Goal: Transaction & Acquisition: Purchase product/service

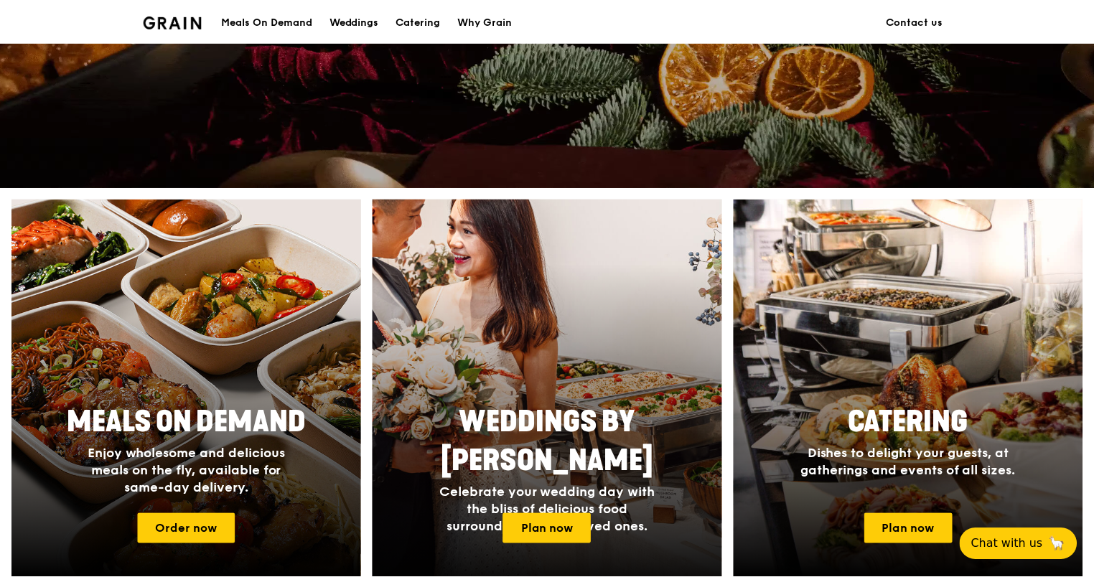
scroll to position [646, 0]
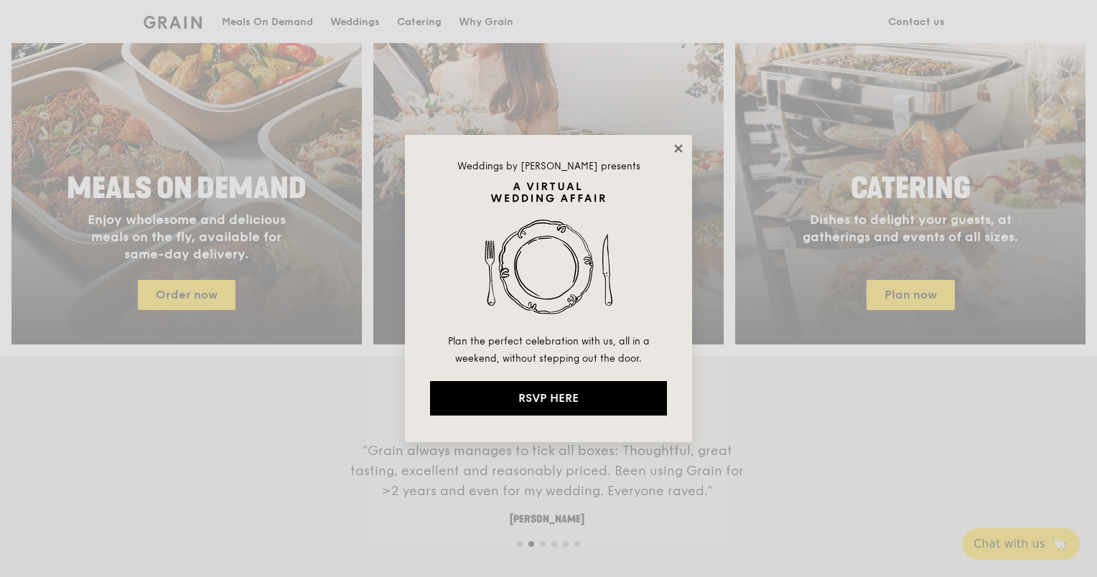
click at [678, 149] on icon at bounding box center [678, 148] width 8 height 8
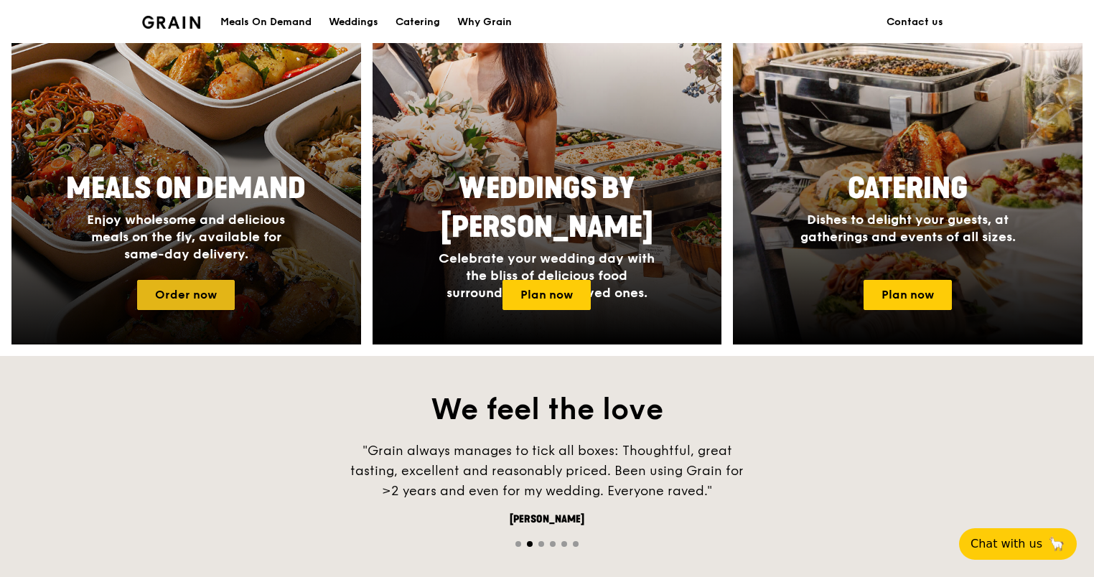
click at [214, 286] on link "Order now" at bounding box center [186, 295] width 98 height 30
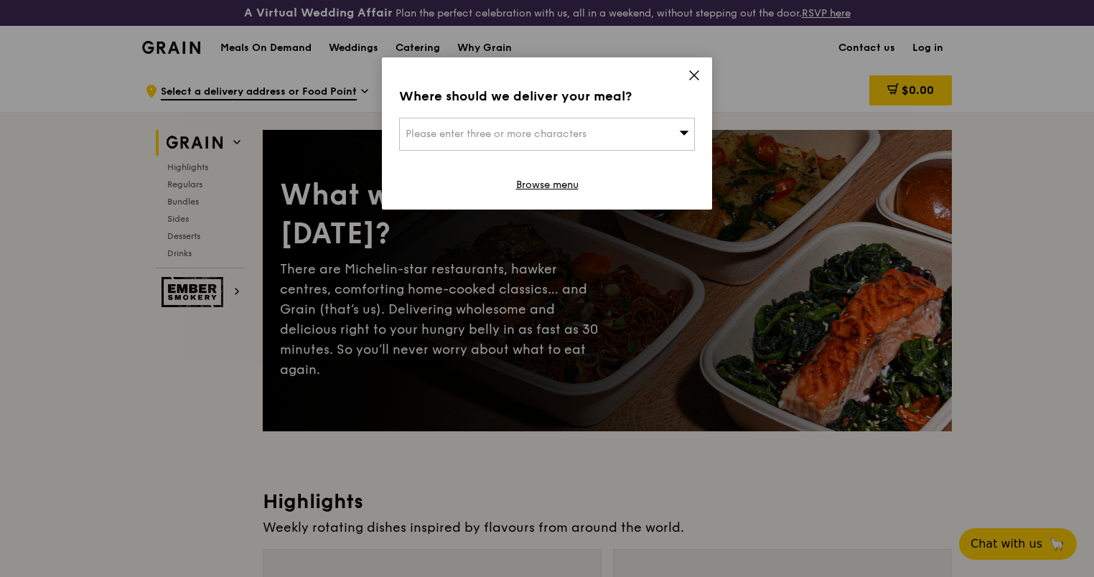
click at [658, 137] on div "Please enter three or more characters" at bounding box center [547, 134] width 296 height 33
click at [698, 75] on icon at bounding box center [694, 75] width 13 height 13
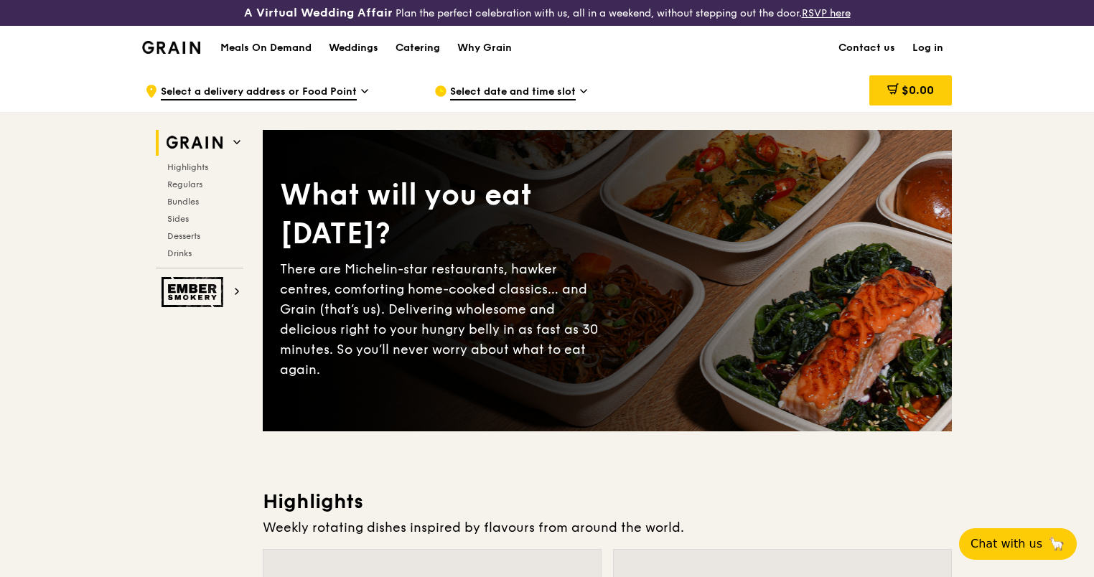
click at [426, 52] on div "Catering" at bounding box center [418, 48] width 45 height 43
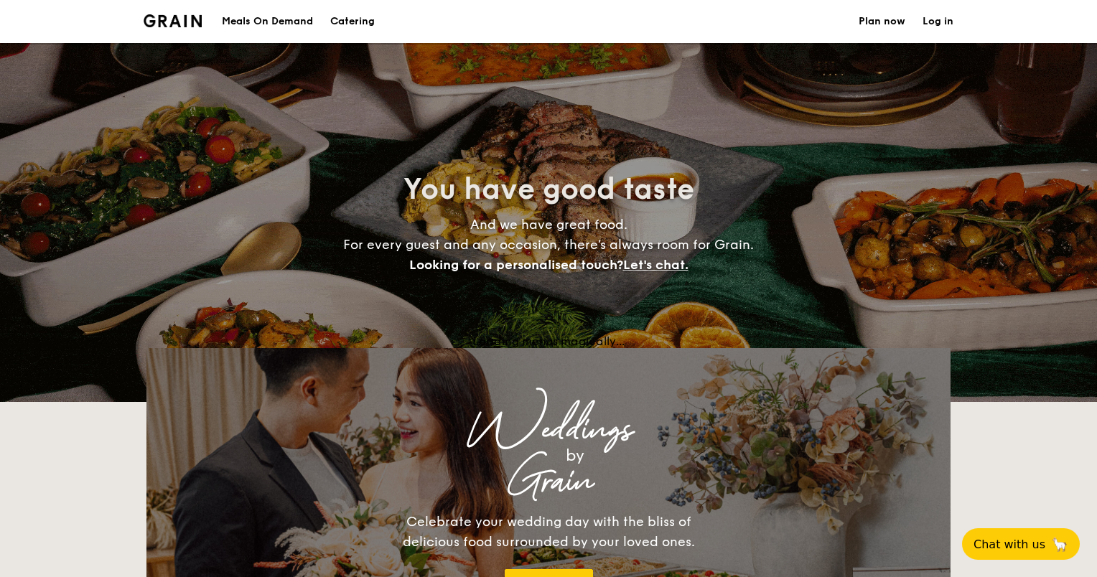
select select
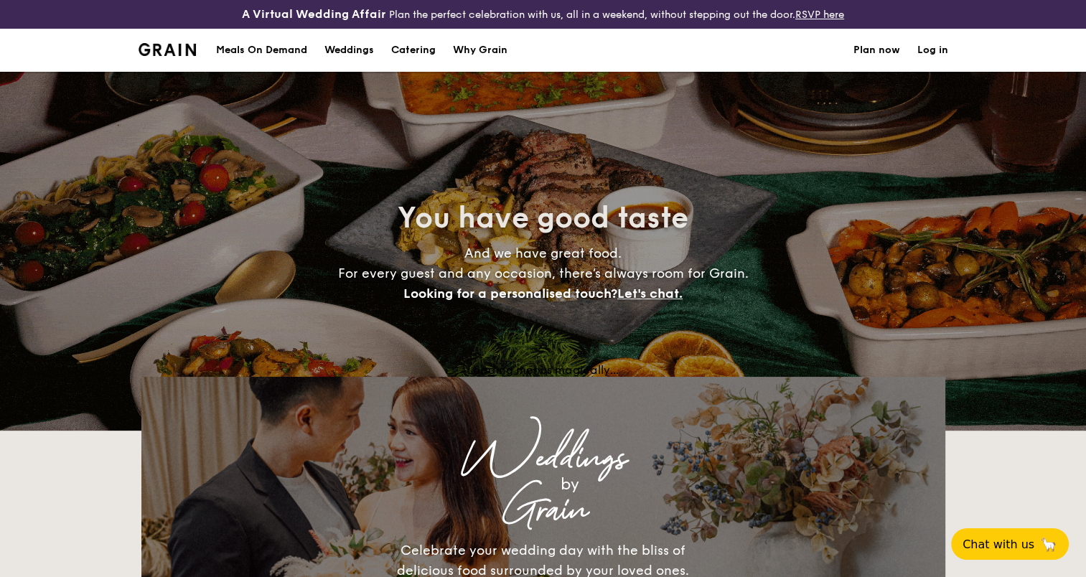
click at [251, 56] on div "Meals On Demand" at bounding box center [261, 50] width 91 height 43
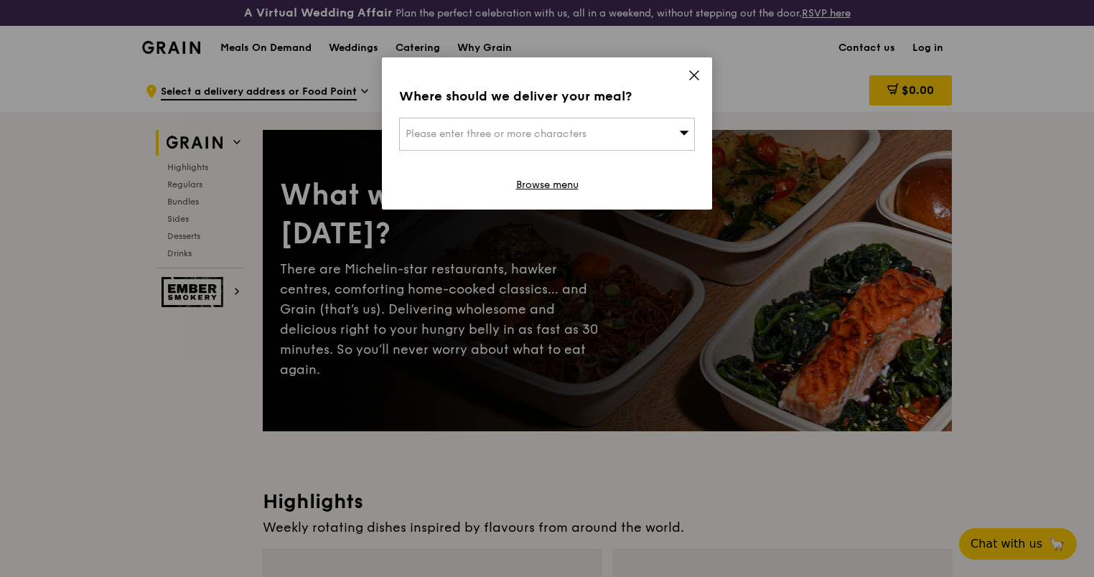
click at [681, 126] on span at bounding box center [684, 133] width 10 height 14
click at [646, 132] on input "search" at bounding box center [547, 134] width 294 height 32
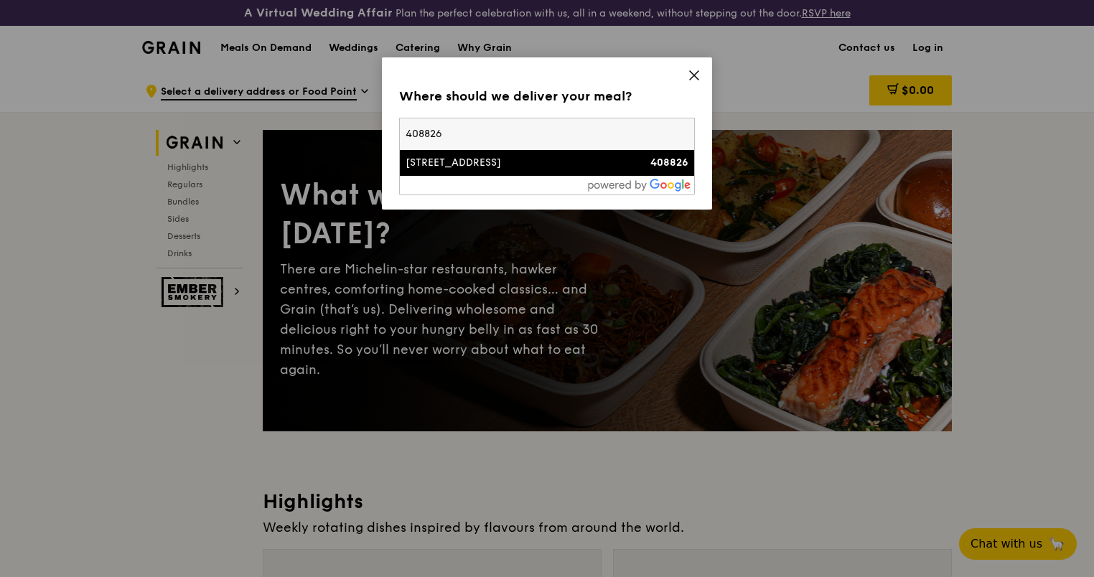
type input "408826"
click at [584, 160] on div "[STREET_ADDRESS]" at bounding box center [512, 163] width 213 height 14
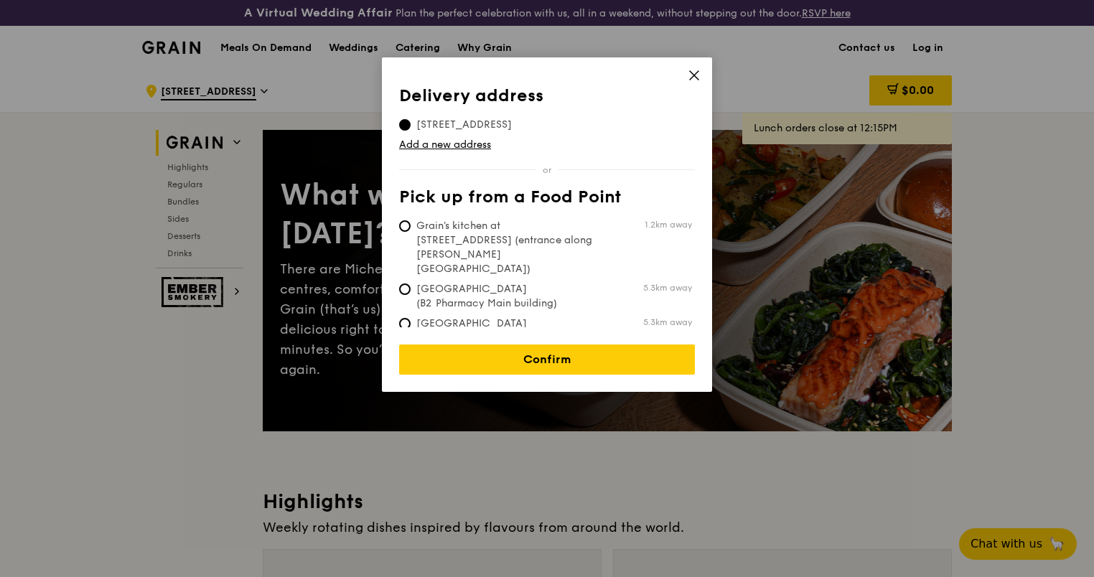
click at [694, 74] on icon at bounding box center [694, 75] width 13 height 13
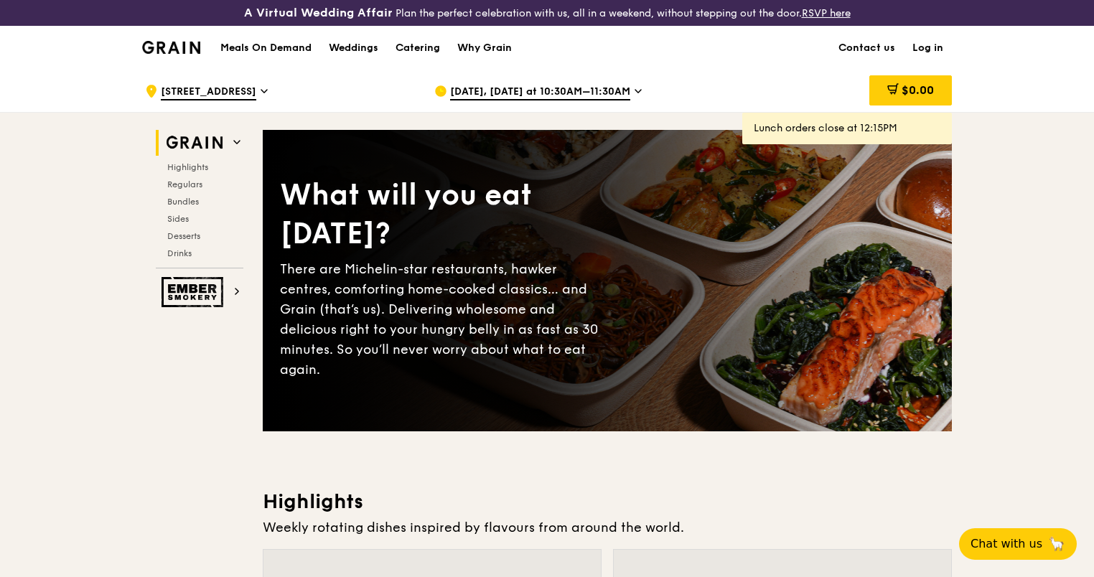
click at [523, 90] on span "[DATE], [DATE] at 10:30AM–11:30AM" at bounding box center [540, 93] width 180 height 16
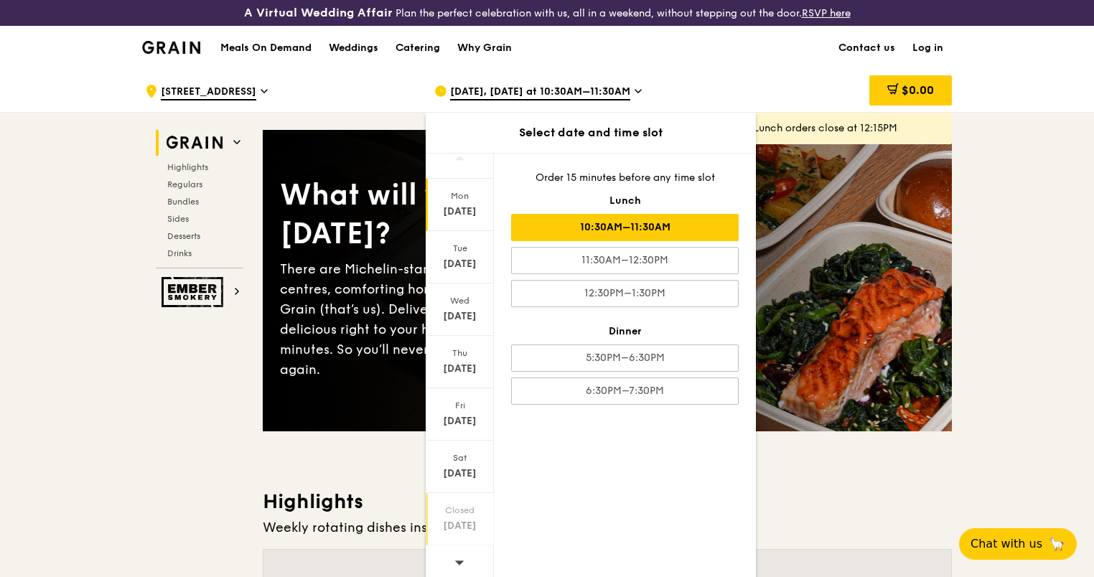
scroll to position [16, 0]
click at [459, 563] on span at bounding box center [459, 559] width 10 height 34
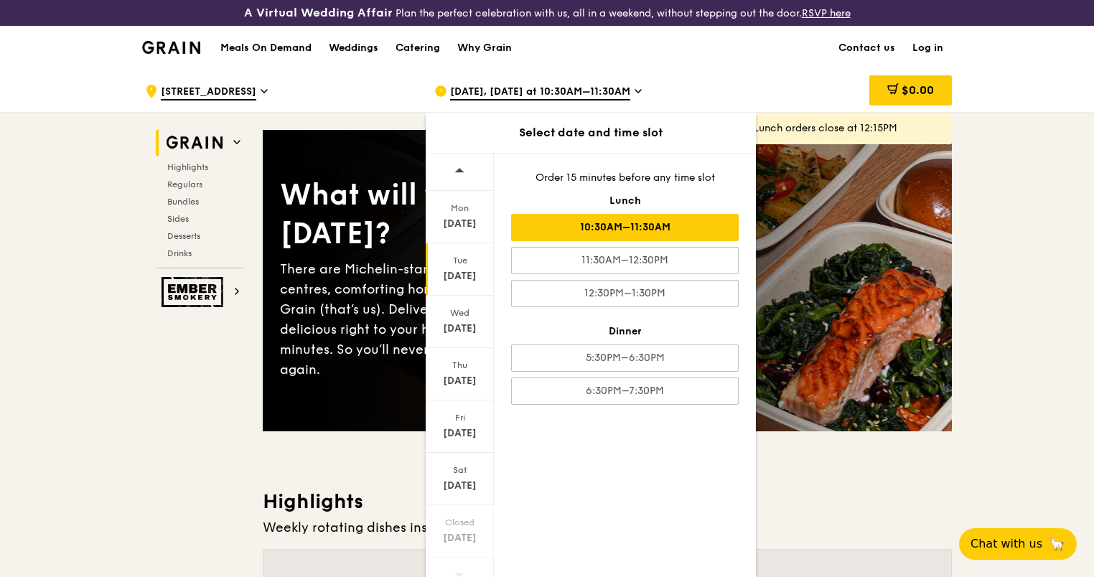
click at [465, 267] on div "Tue Oct 7" at bounding box center [460, 269] width 68 height 52
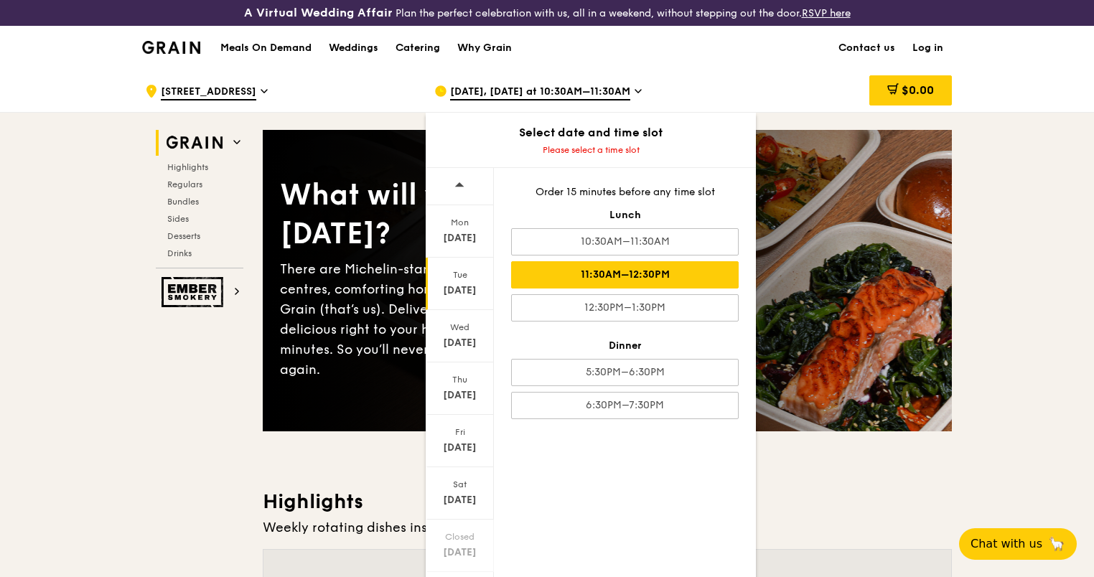
click at [663, 281] on div "11:30AM–12:30PM" at bounding box center [625, 274] width 228 height 27
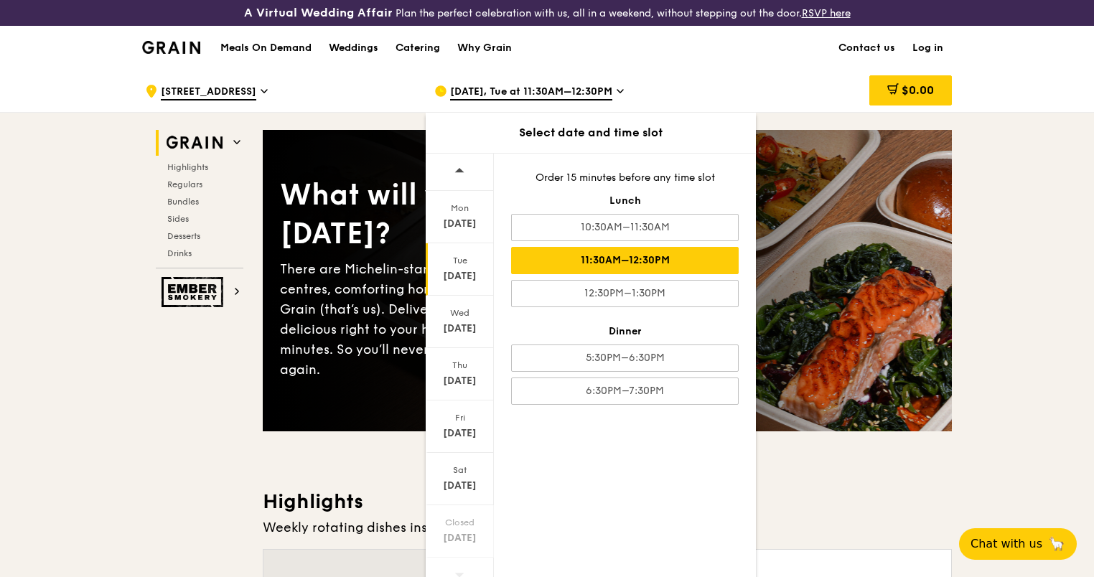
click at [933, 499] on h3 "Highlights" at bounding box center [607, 502] width 689 height 26
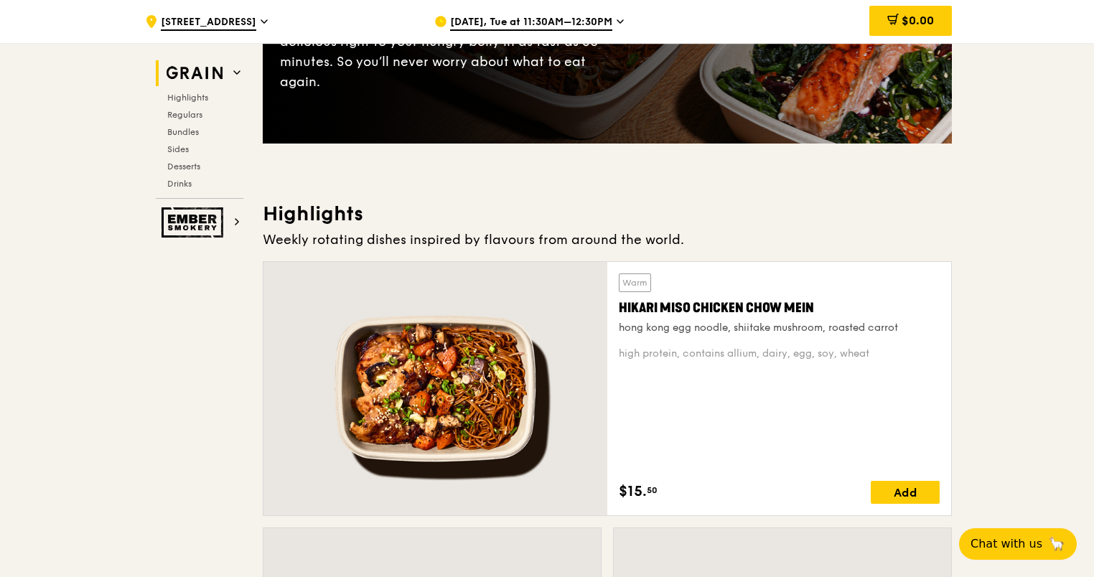
scroll to position [431, 0]
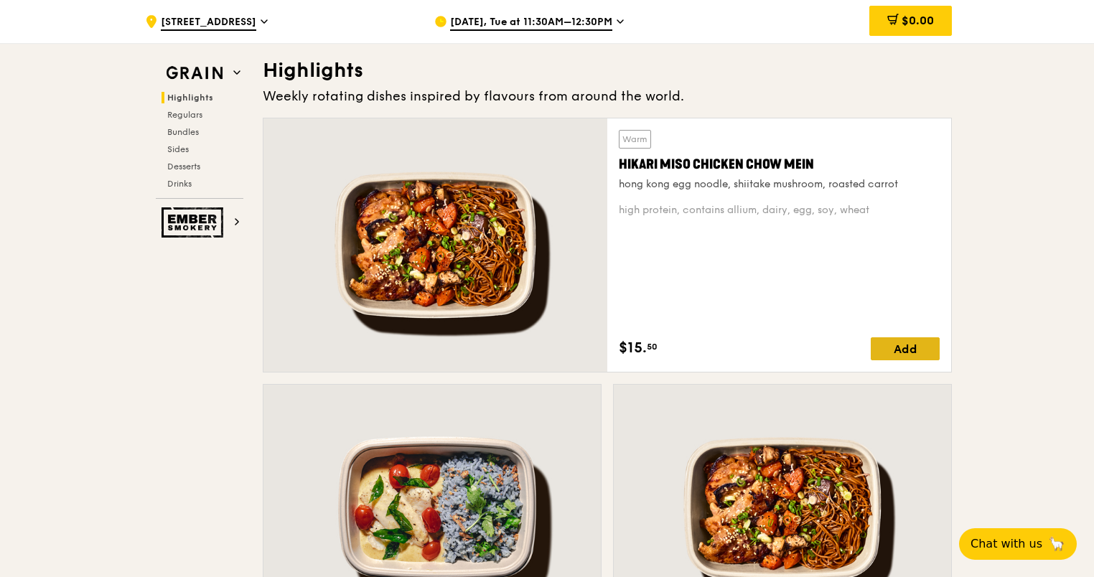
click at [920, 348] on div "Add" at bounding box center [905, 348] width 69 height 23
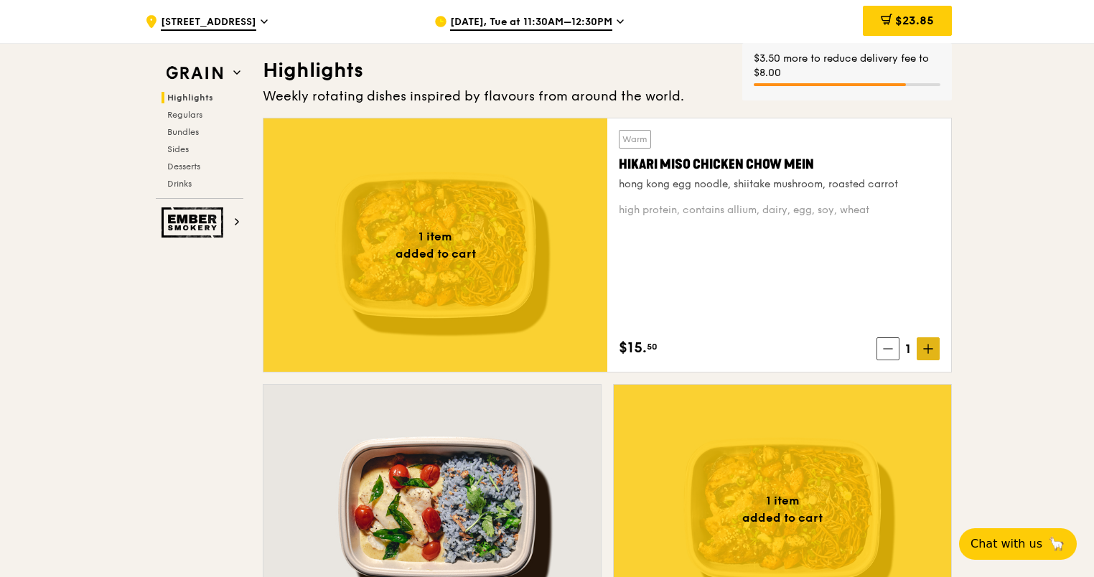
click at [934, 350] on span at bounding box center [928, 348] width 23 height 23
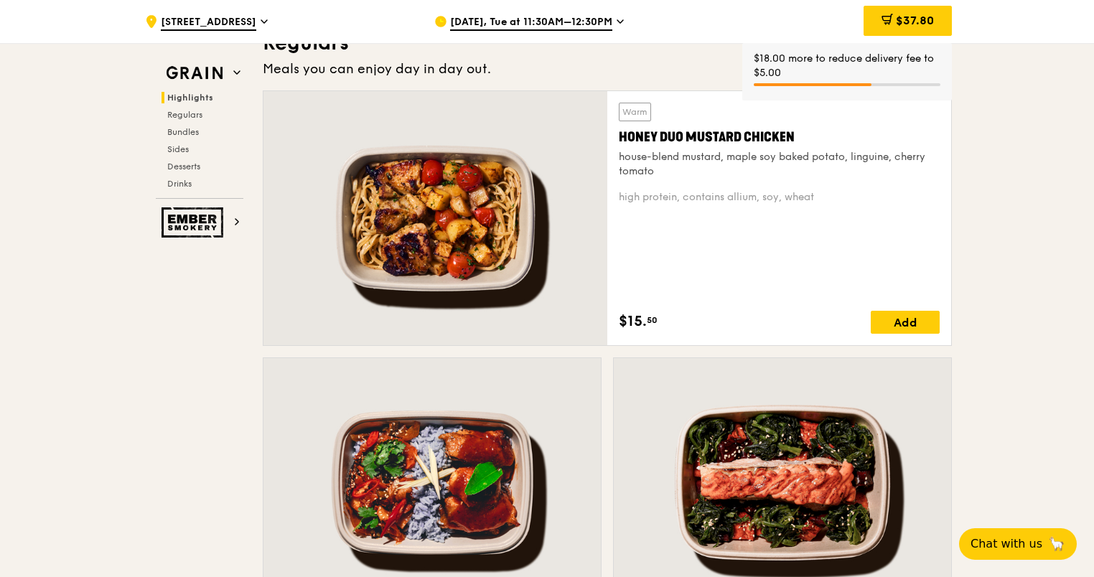
scroll to position [1221, 0]
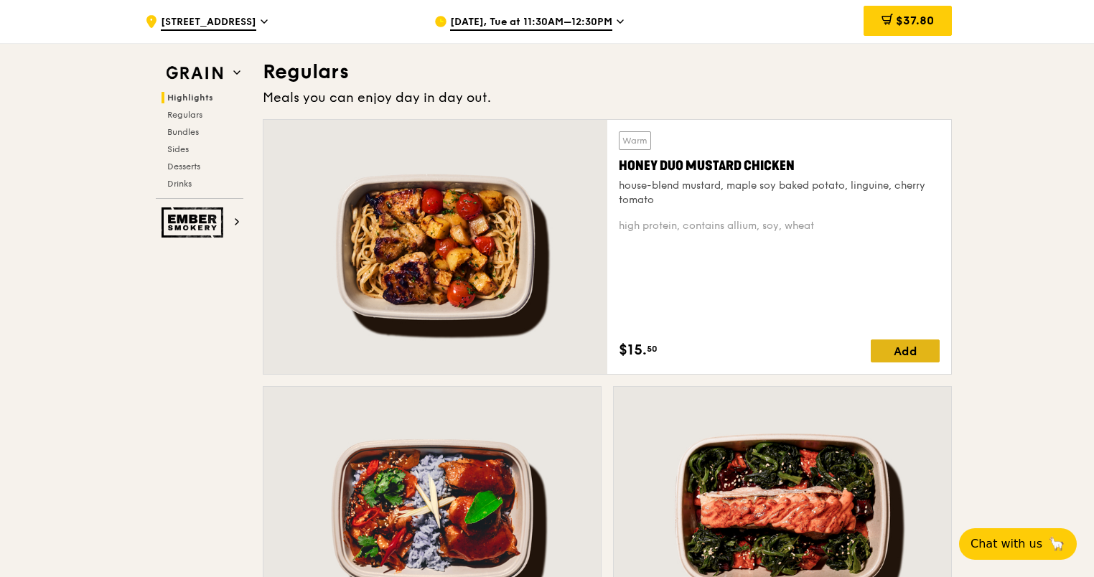
click at [912, 346] on div "Add" at bounding box center [905, 351] width 69 height 23
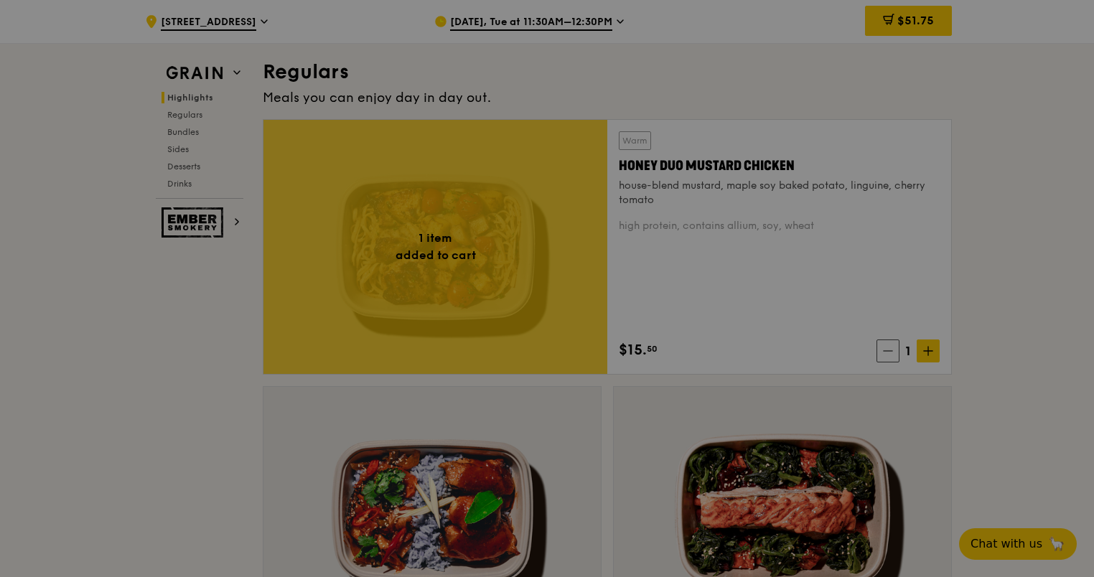
click at [924, 347] on div at bounding box center [547, 288] width 1094 height 577
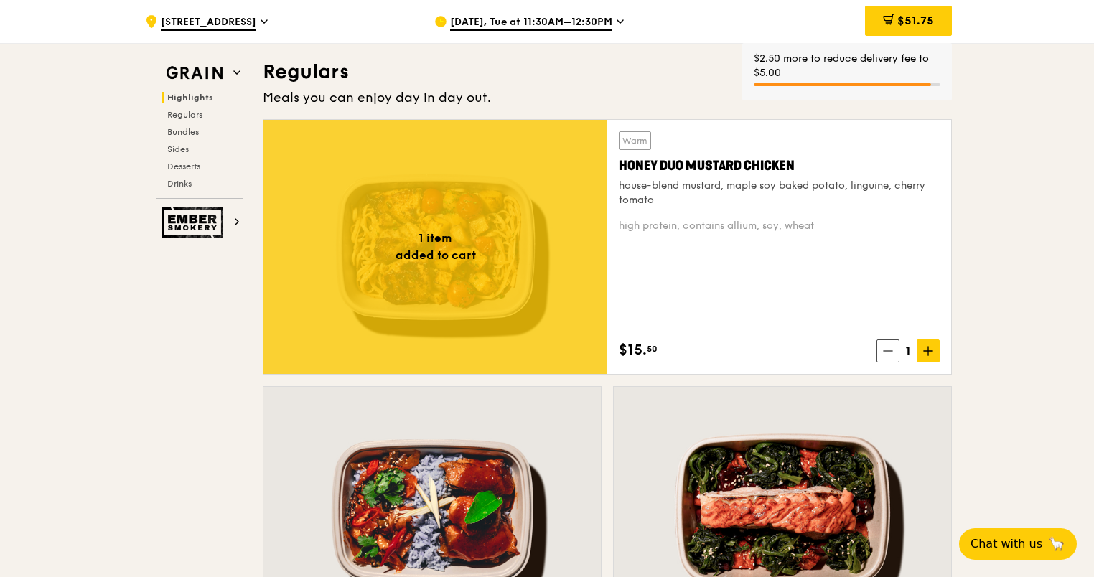
click at [925, 349] on icon at bounding box center [928, 351] width 10 height 10
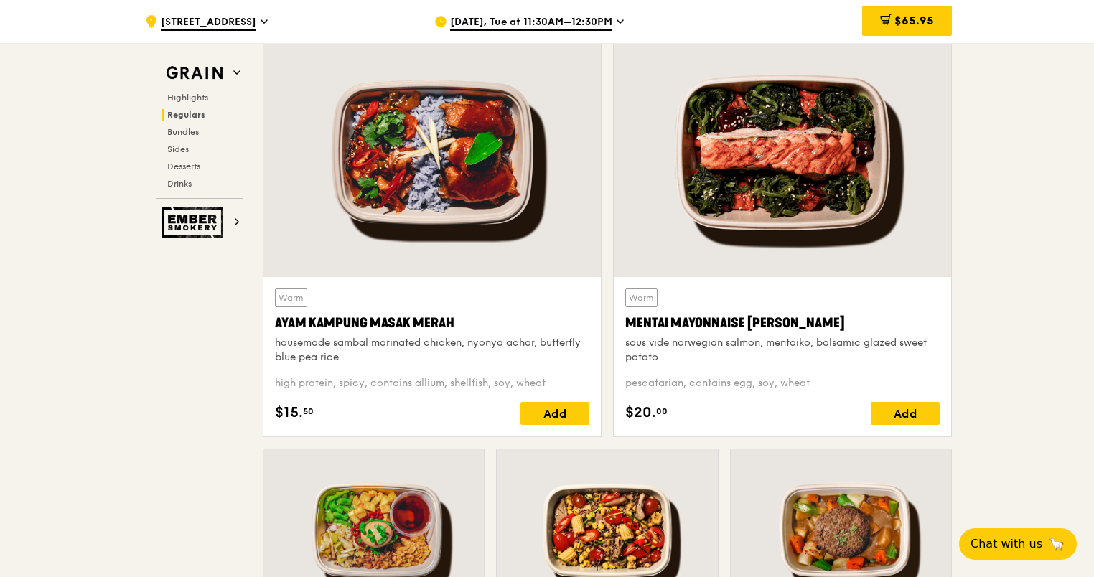
scroll to position [1651, 0]
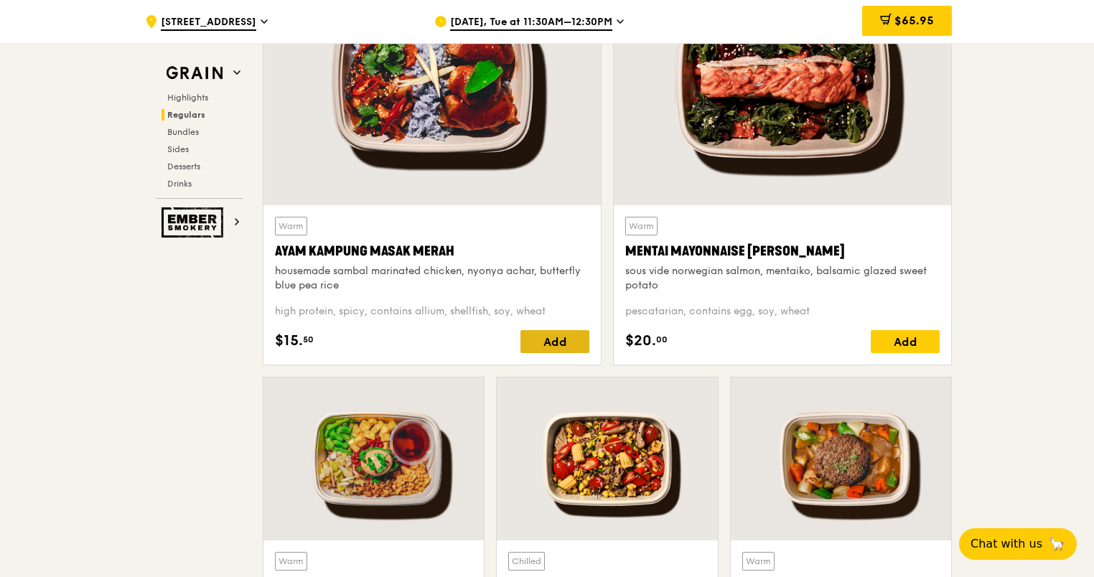
click at [563, 337] on div "Add" at bounding box center [555, 341] width 69 height 23
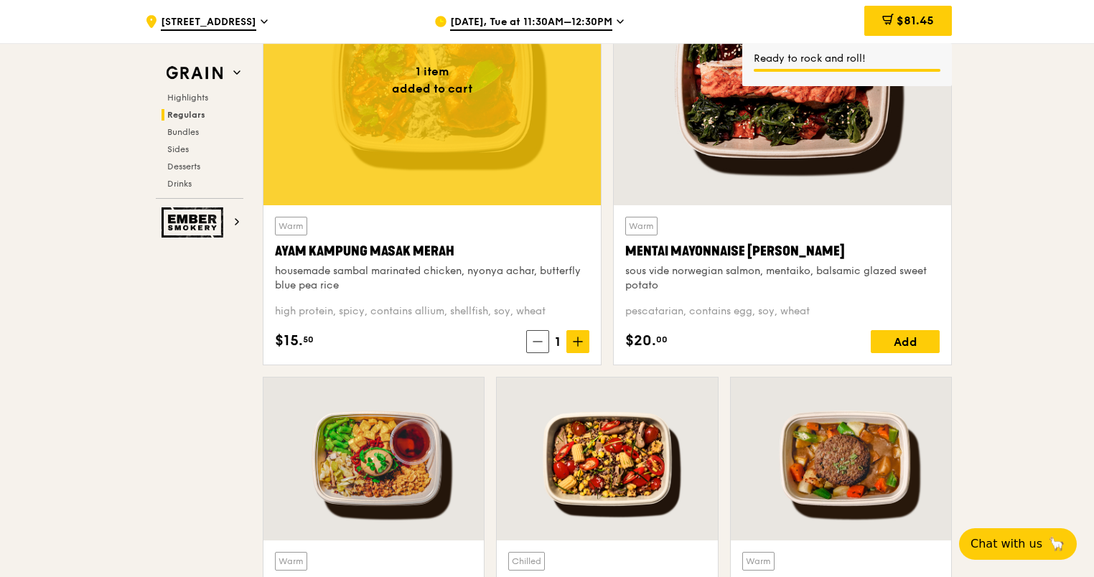
click at [578, 342] on icon at bounding box center [578, 342] width 9 height 0
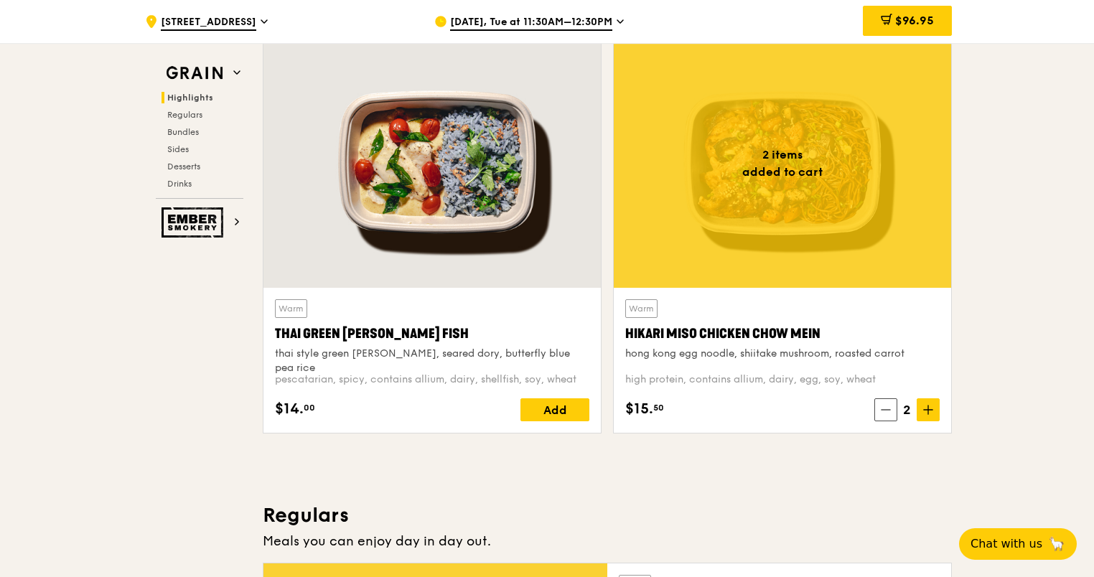
scroll to position [790, 0]
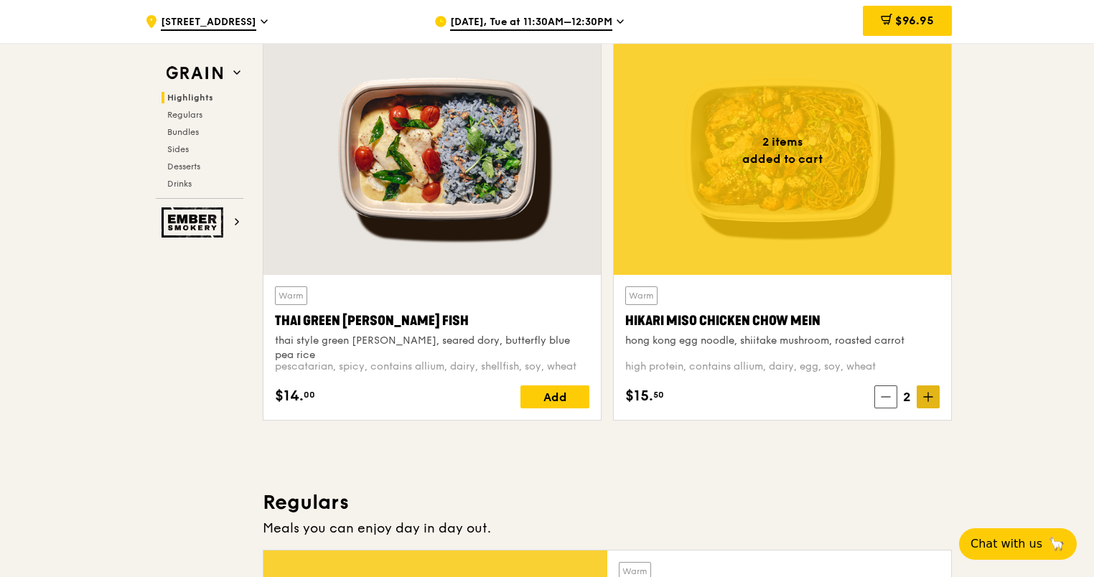
click at [925, 397] on icon at bounding box center [928, 397] width 9 height 0
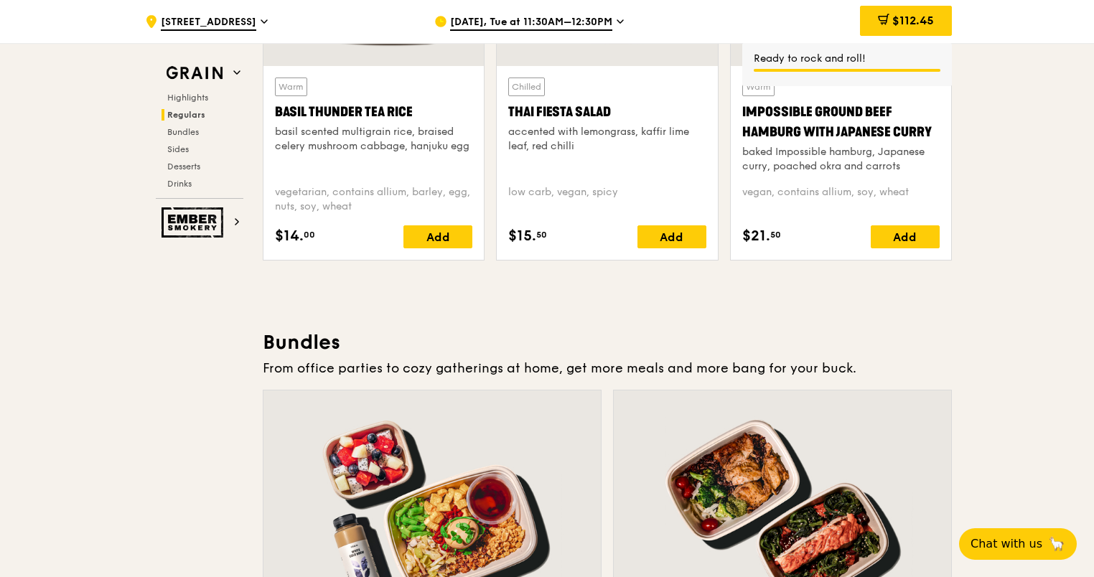
scroll to position [1867, 0]
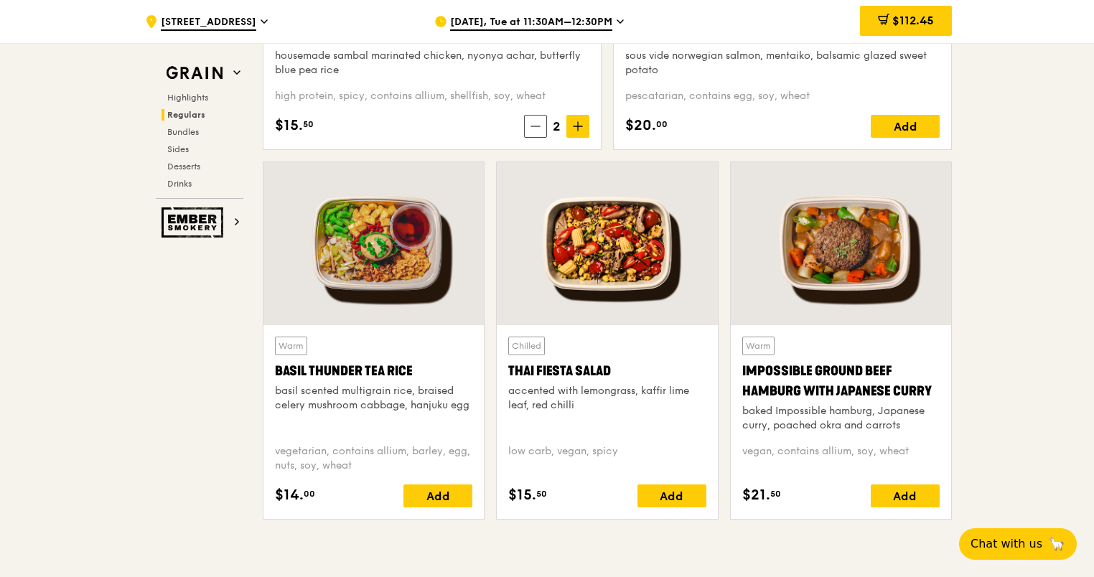
click at [603, 409] on div "accented with lemongrass, kaffir lime leaf, red chilli" at bounding box center [606, 398] width 197 height 29
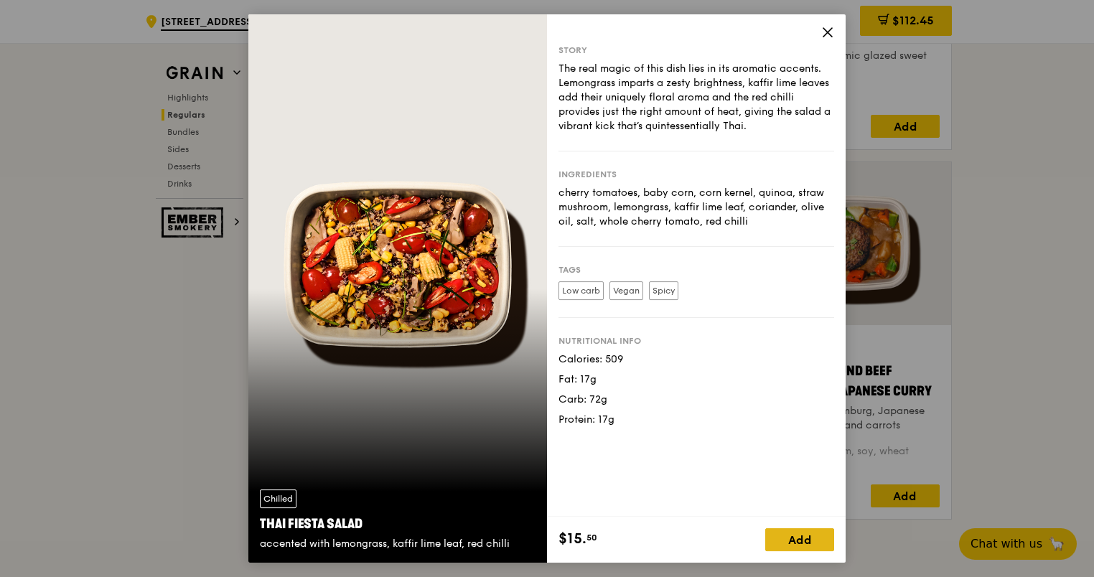
click at [778, 536] on div "Add" at bounding box center [799, 539] width 69 height 23
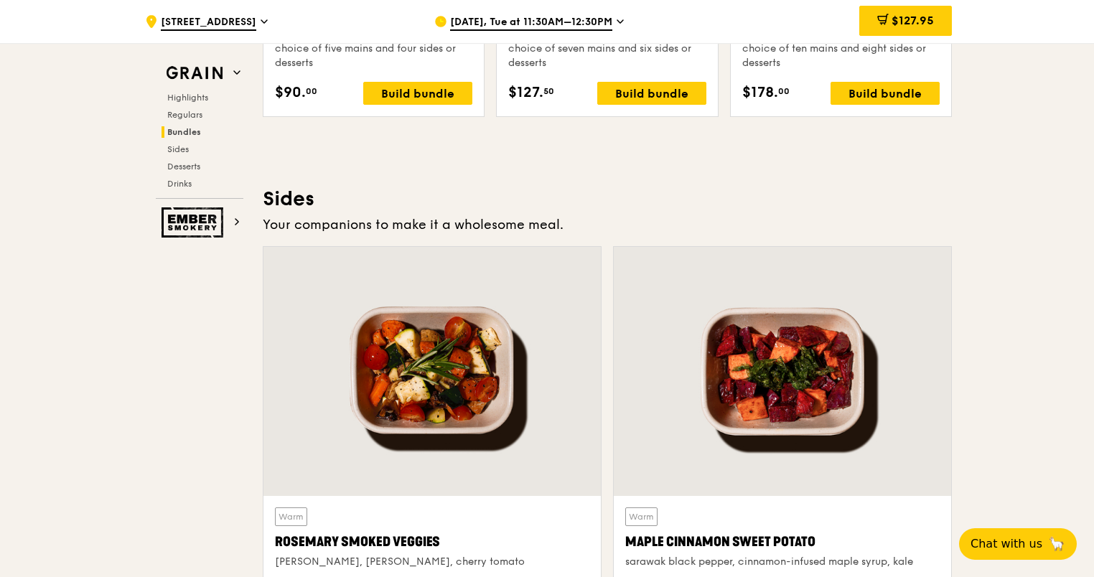
scroll to position [3374, 0]
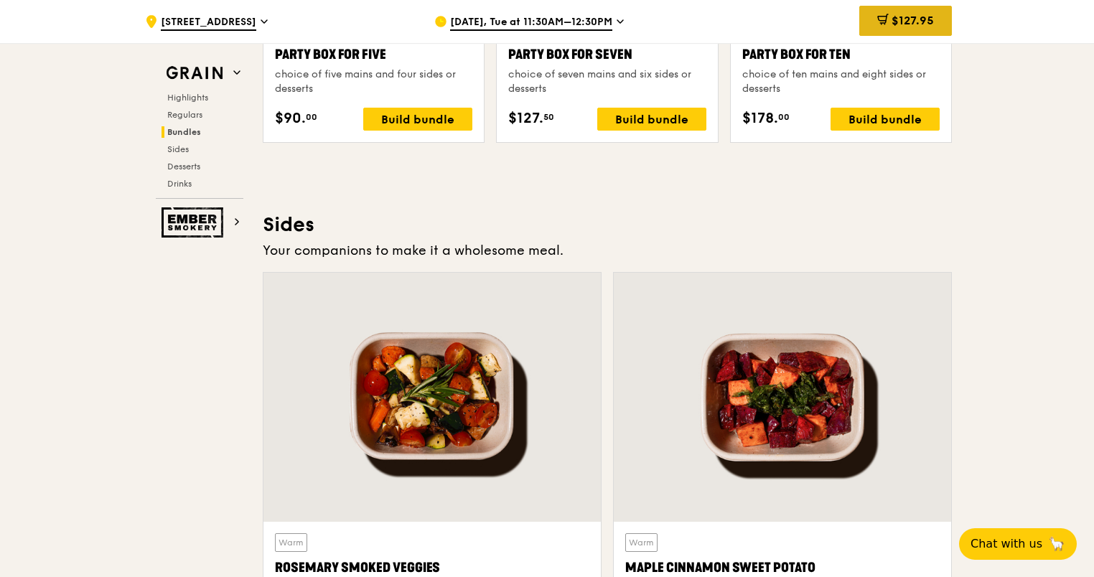
click at [922, 23] on span "$127.95" at bounding box center [913, 21] width 42 height 14
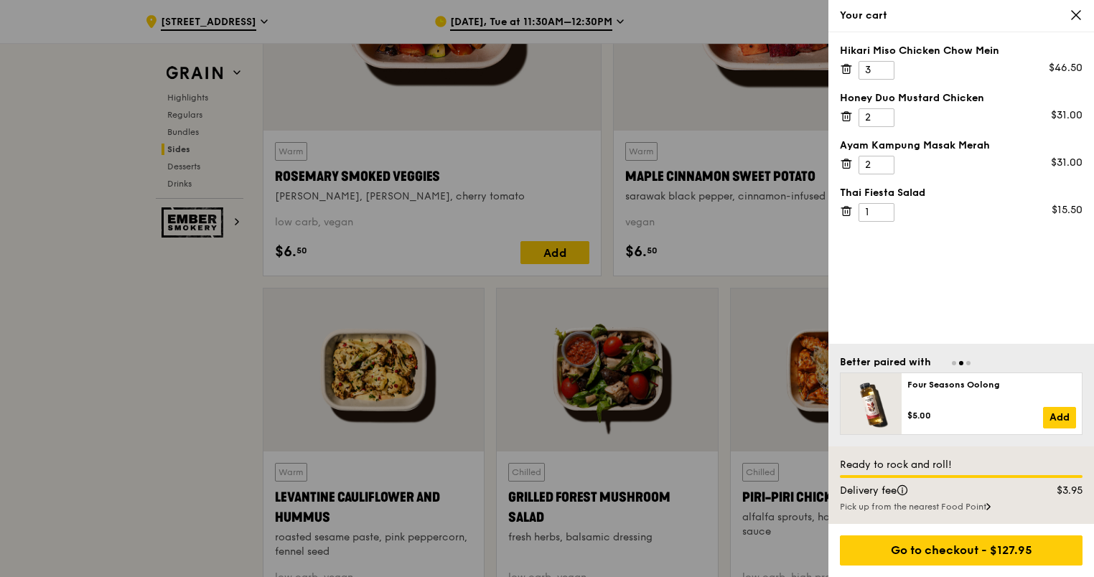
scroll to position [3877, 0]
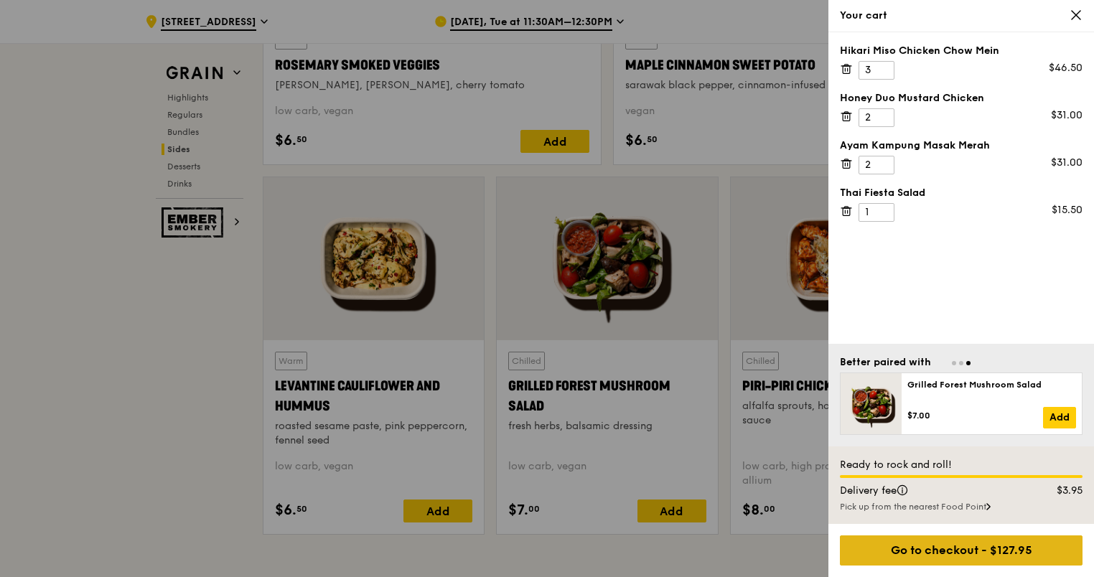
click at [951, 551] on div "Go to checkout - $127.95" at bounding box center [961, 551] width 243 height 30
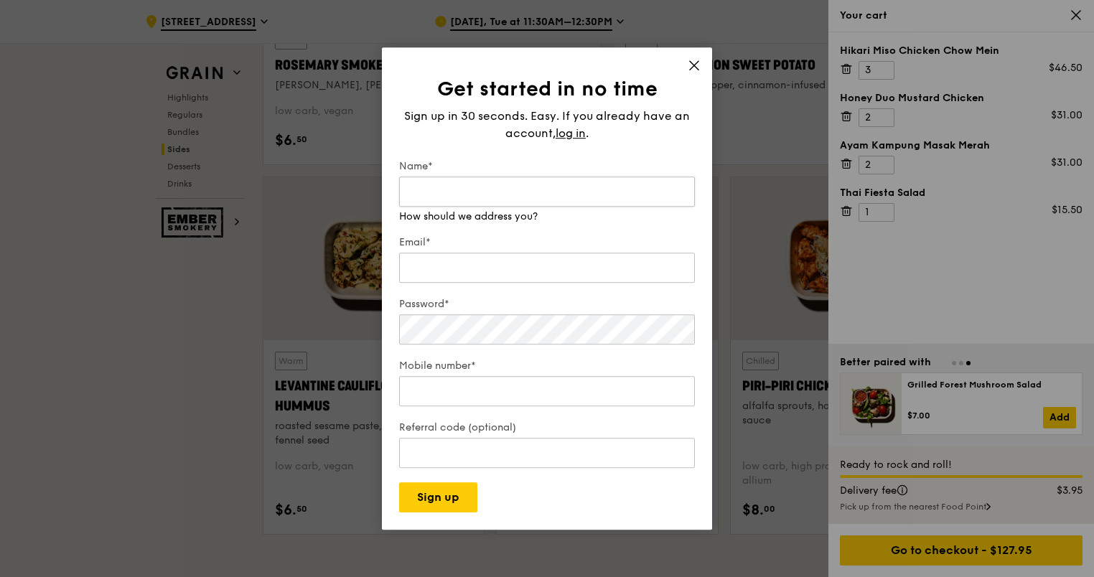
click at [500, 191] on input "Name*" at bounding box center [547, 192] width 296 height 30
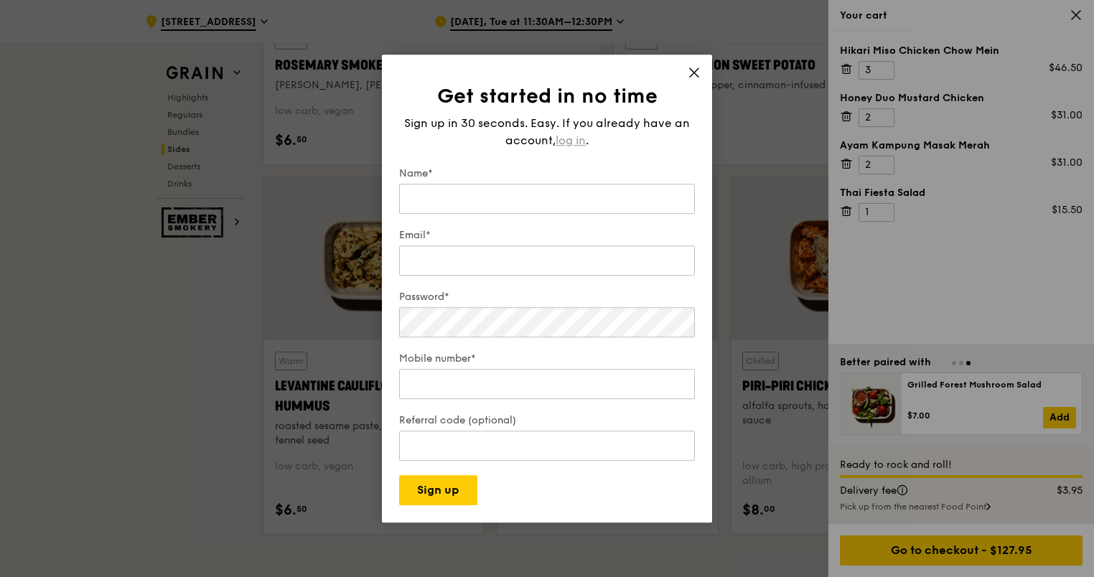
click at [571, 135] on span "log in" at bounding box center [571, 140] width 30 height 17
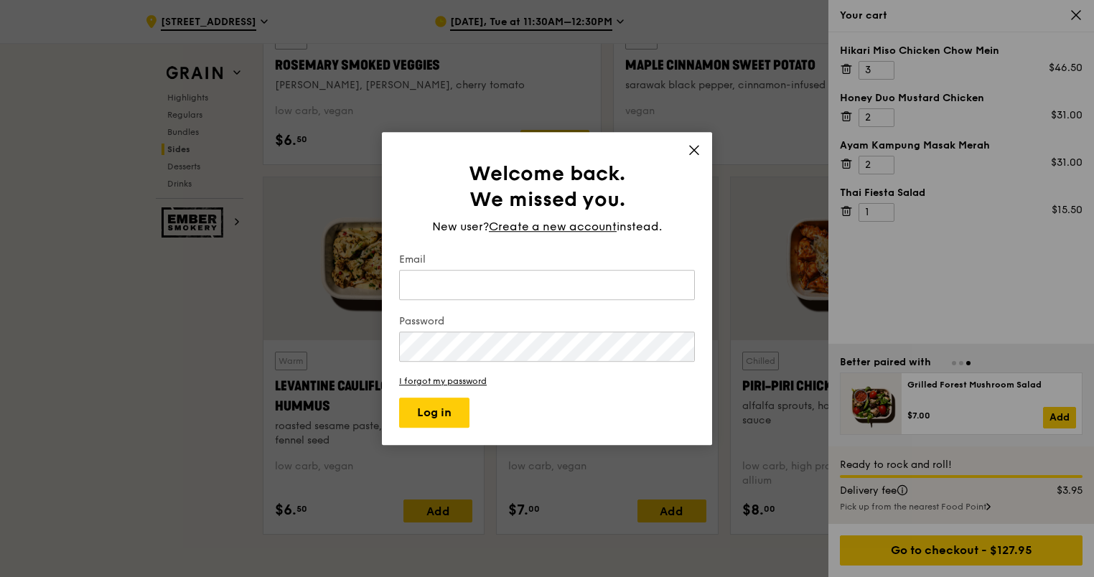
click at [520, 267] on div "Email" at bounding box center [547, 278] width 296 height 50
click at [514, 279] on input "Email" at bounding box center [547, 285] width 296 height 30
type input "joan.chua@georgfischer.com"
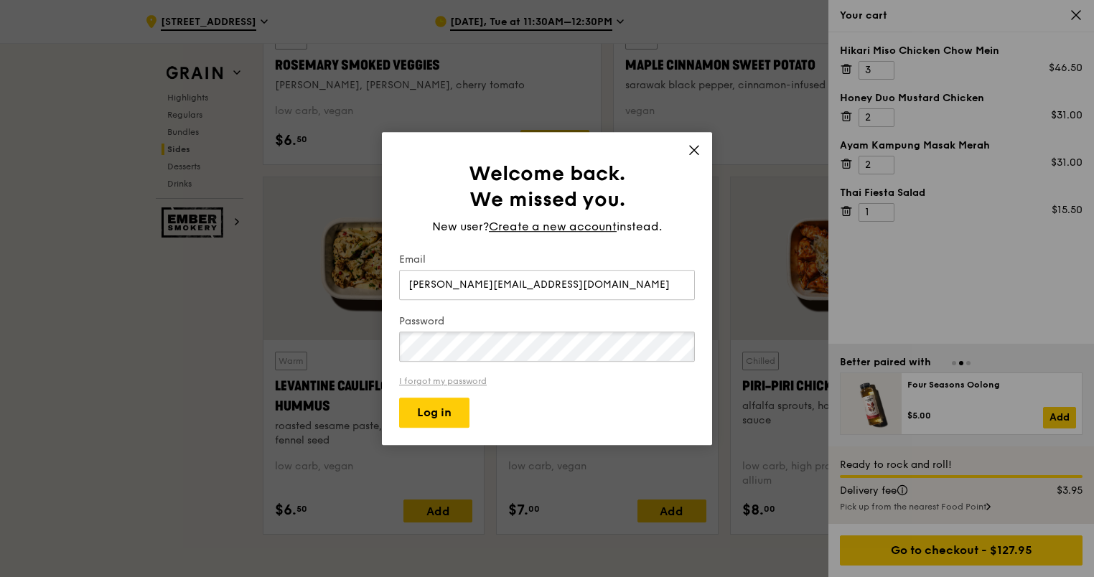
click at [399, 398] on button "Log in" at bounding box center [434, 413] width 70 height 30
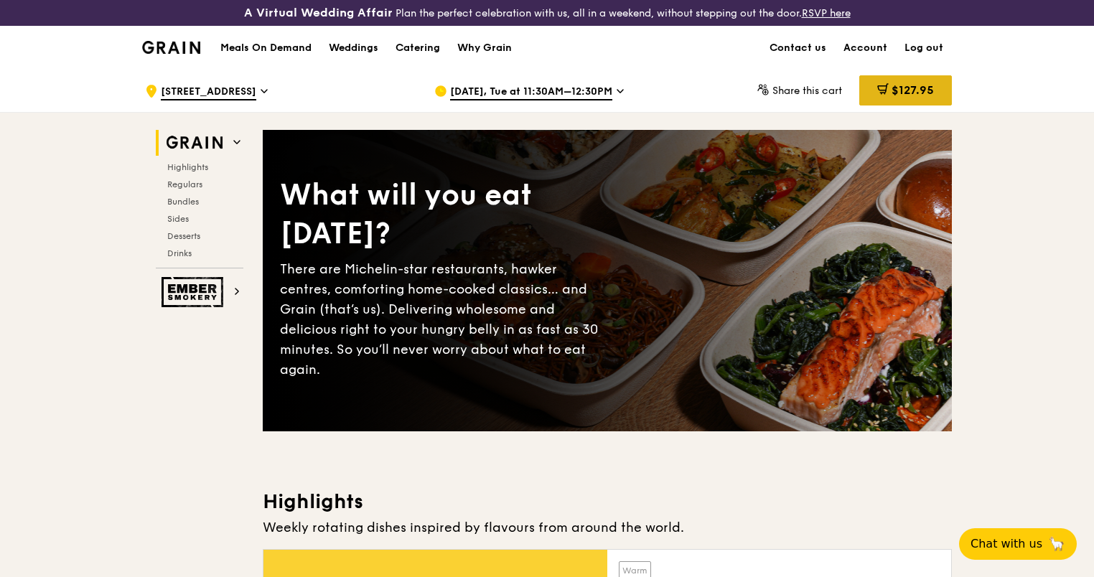
click at [895, 93] on span "$127.95" at bounding box center [913, 90] width 42 height 14
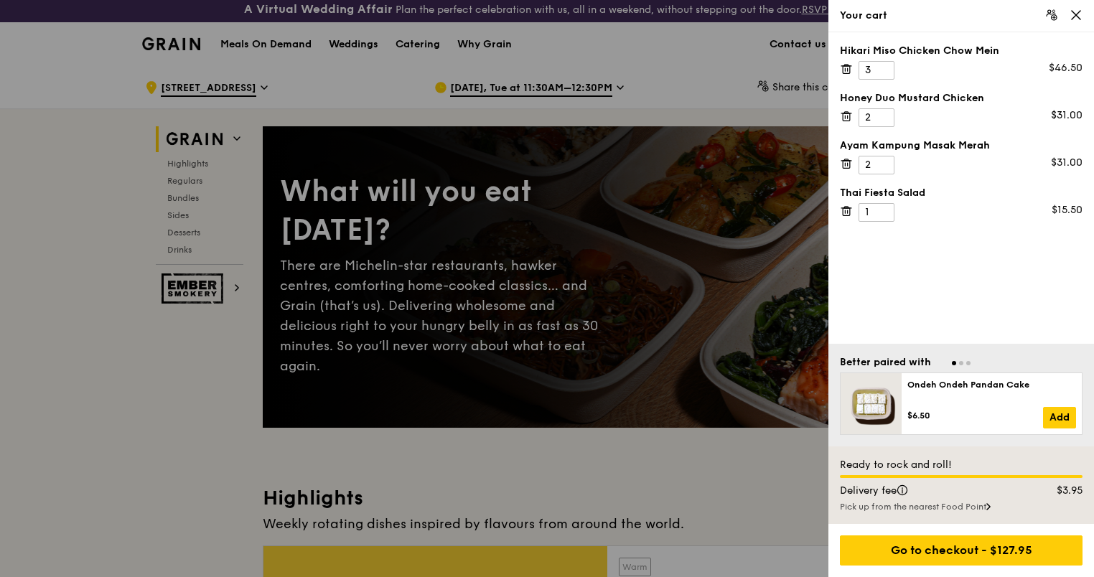
scroll to position [215, 0]
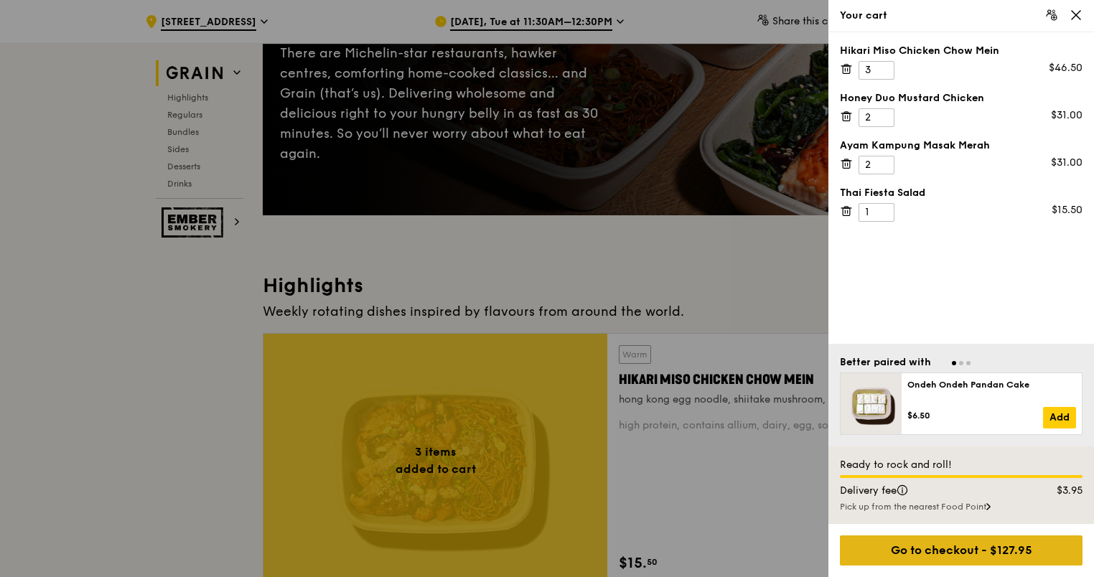
click at [963, 551] on div "Go to checkout - $127.95" at bounding box center [961, 551] width 243 height 30
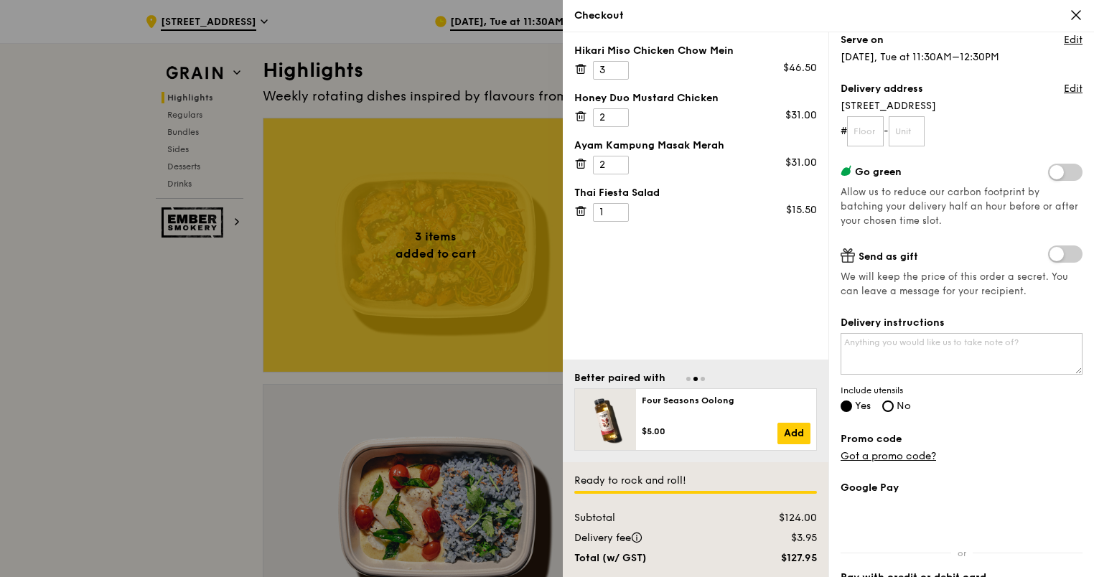
scroll to position [144, 0]
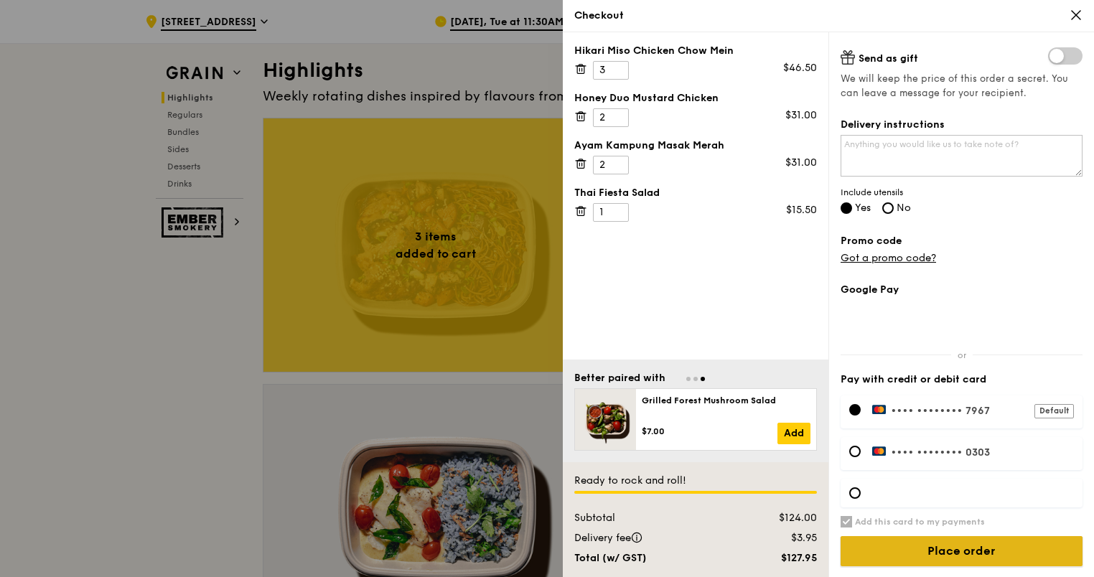
click at [930, 547] on input "Place order" at bounding box center [962, 551] width 242 height 30
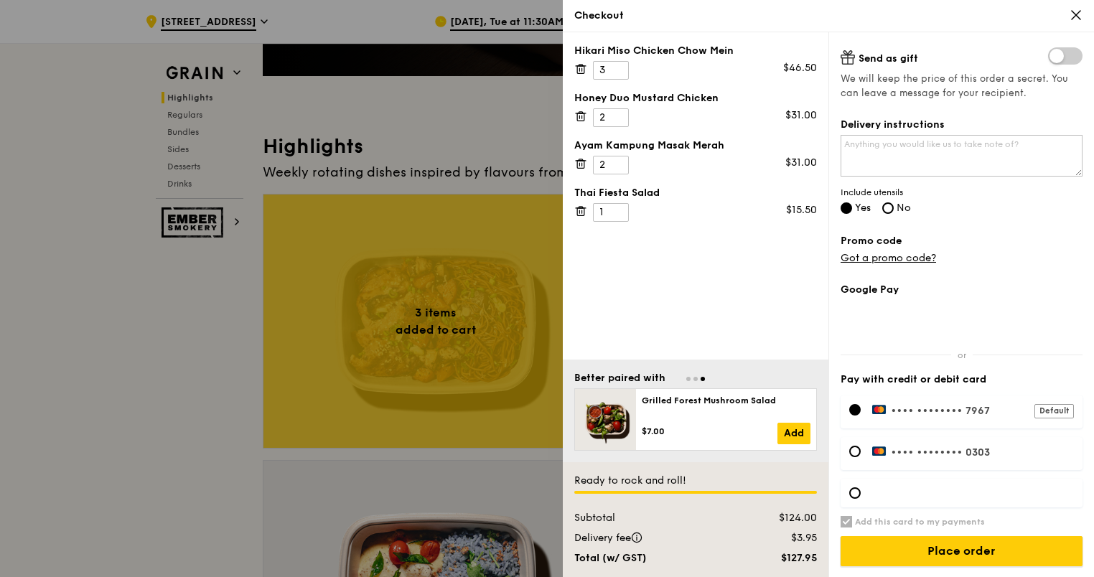
scroll to position [215, 0]
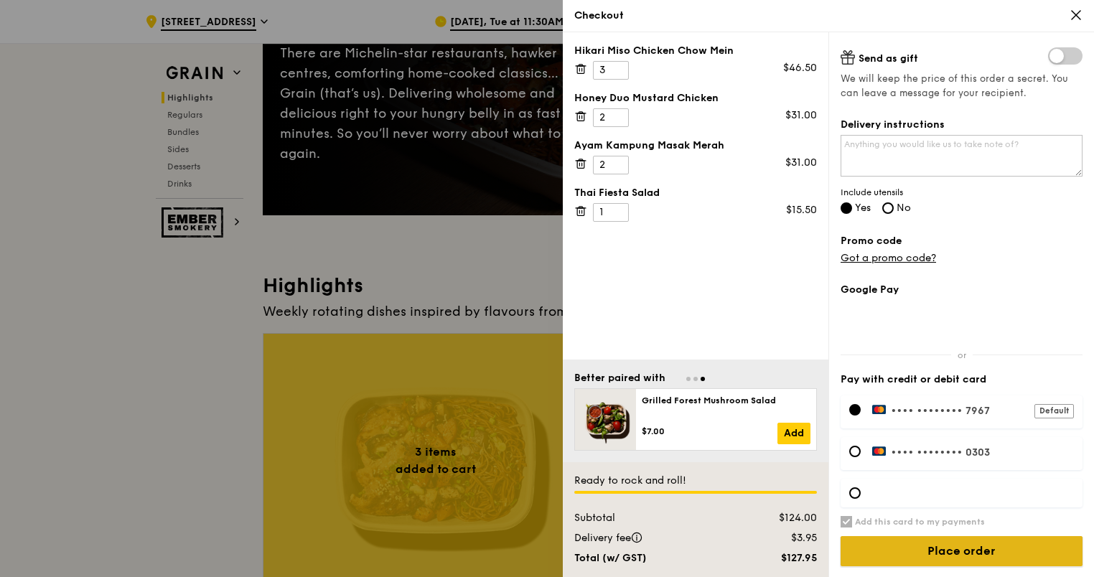
click at [946, 556] on input "Place order" at bounding box center [962, 551] width 242 height 30
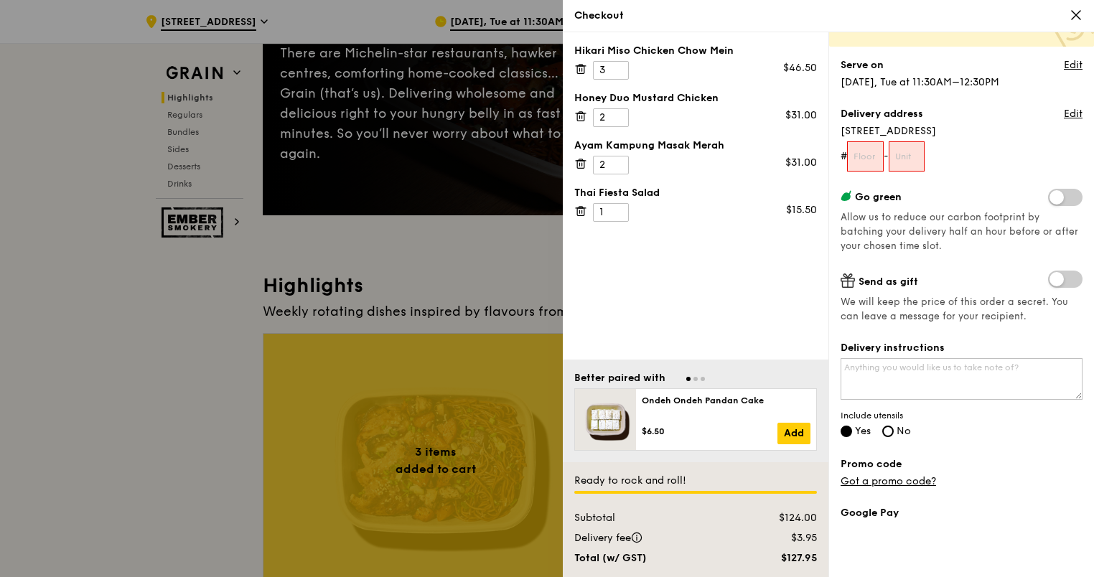
scroll to position [0, 0]
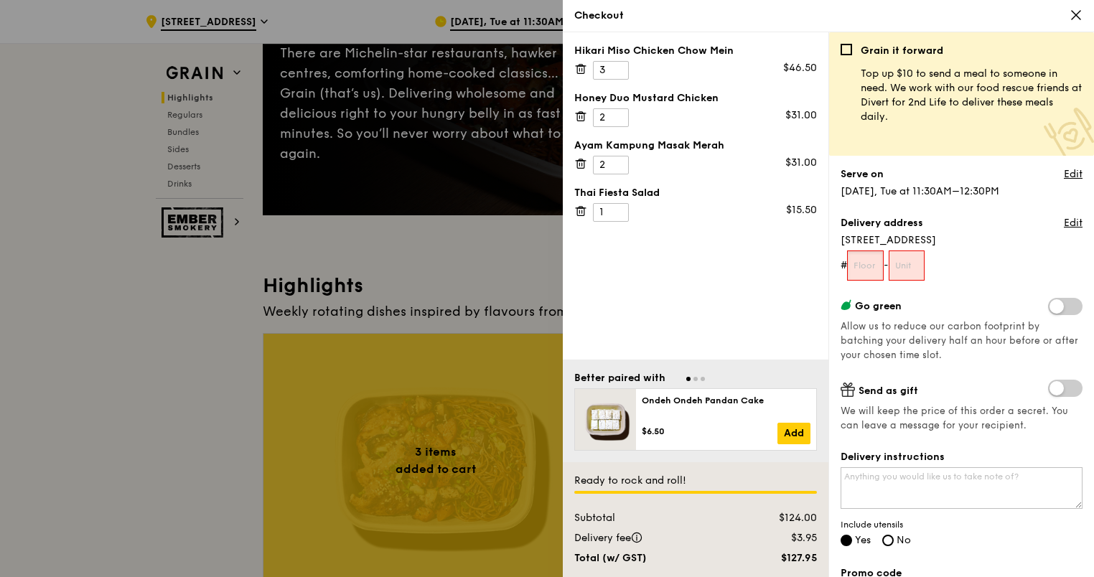
click at [865, 269] on input "text" at bounding box center [865, 266] width 37 height 30
type input "03"
click at [913, 263] on input "text" at bounding box center [907, 266] width 37 height 30
type input "01"
click at [948, 487] on textarea "Delivery instructions" at bounding box center [962, 488] width 242 height 42
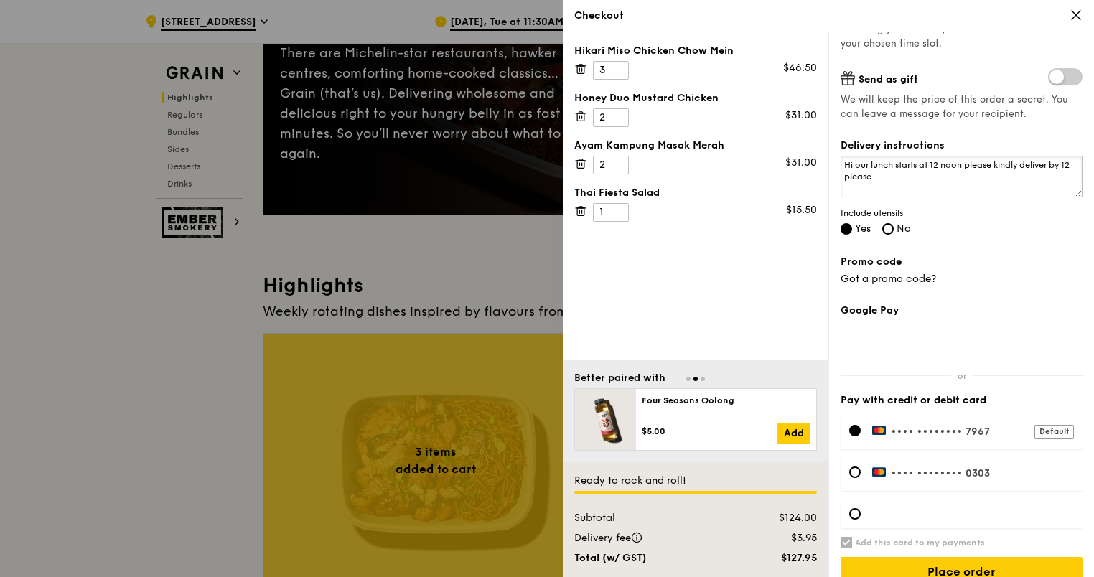
scroll to position [332, 0]
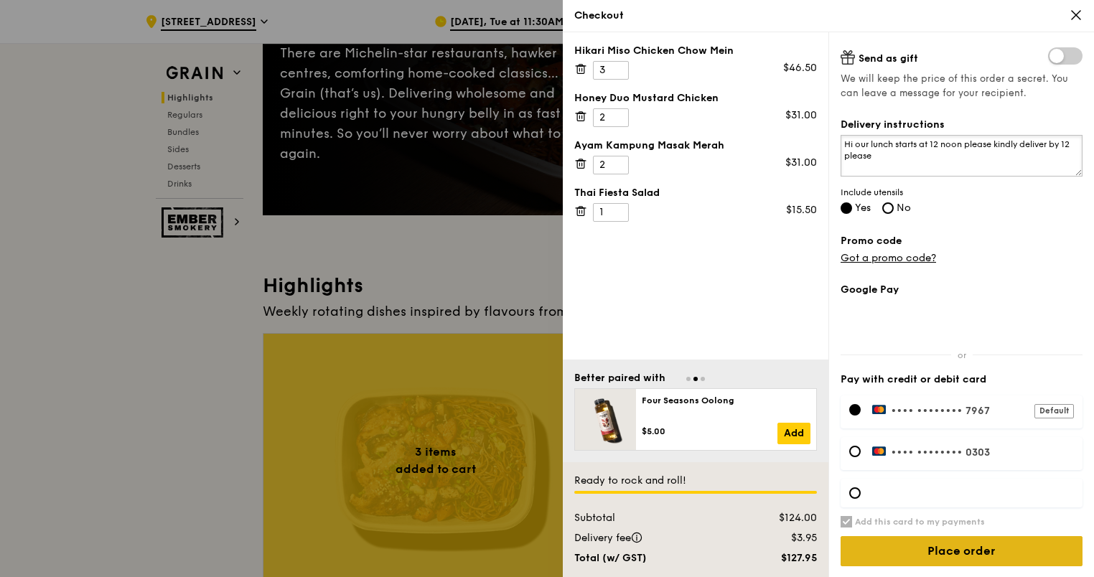
type textarea "Hi our lunch starts at 12 noon please kindly deliver by 12 please"
click at [948, 550] on input "Place order" at bounding box center [962, 551] width 242 height 30
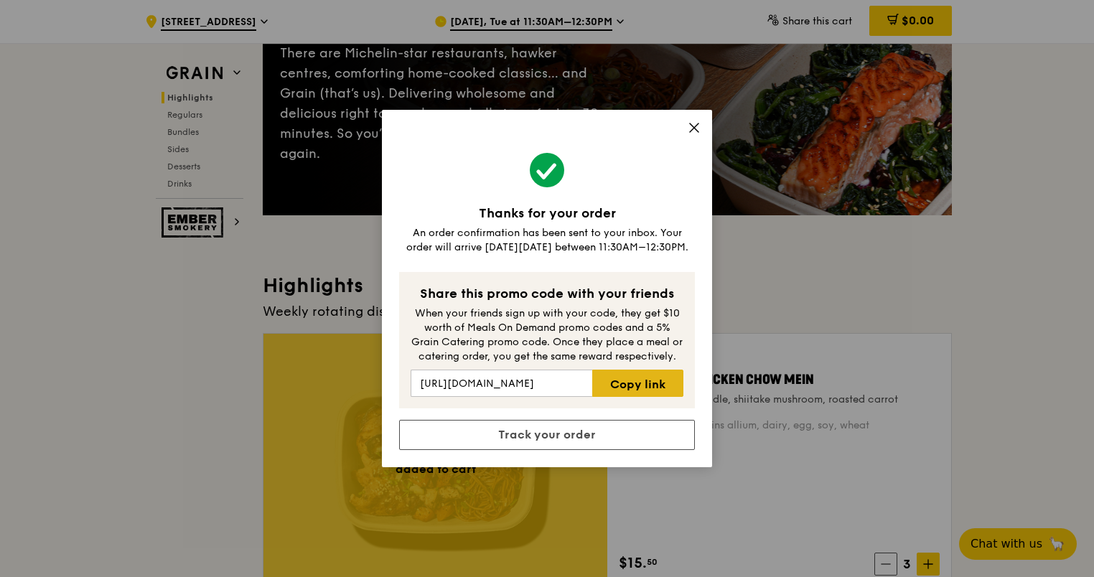
click at [633, 388] on link "Copy link" at bounding box center [637, 383] width 91 height 27
click at [694, 129] on icon at bounding box center [694, 127] width 9 height 9
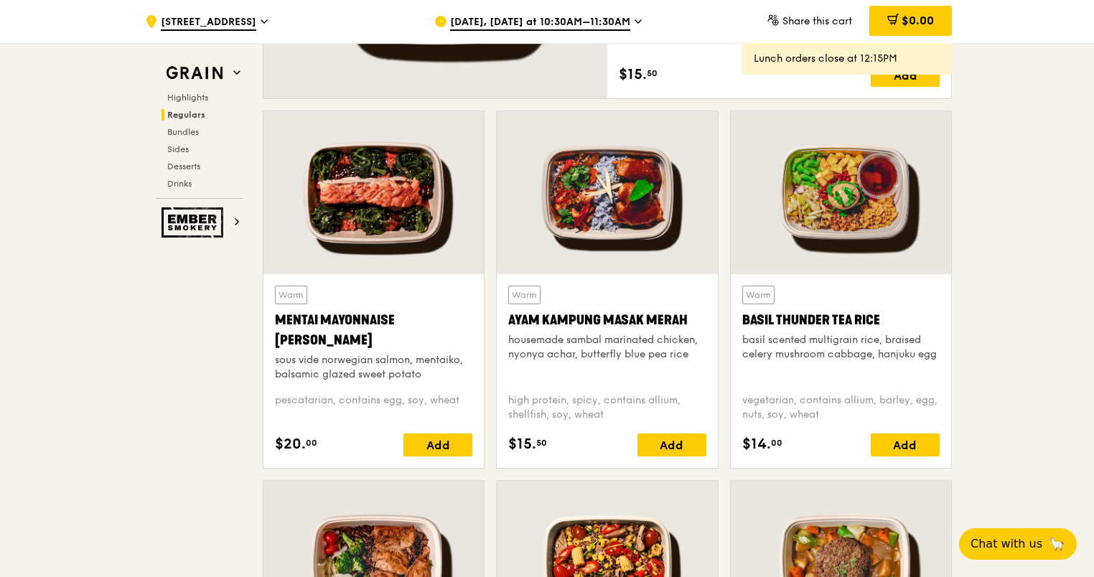
scroll to position [1364, 0]
